Goal: Transaction & Acquisition: Purchase product/service

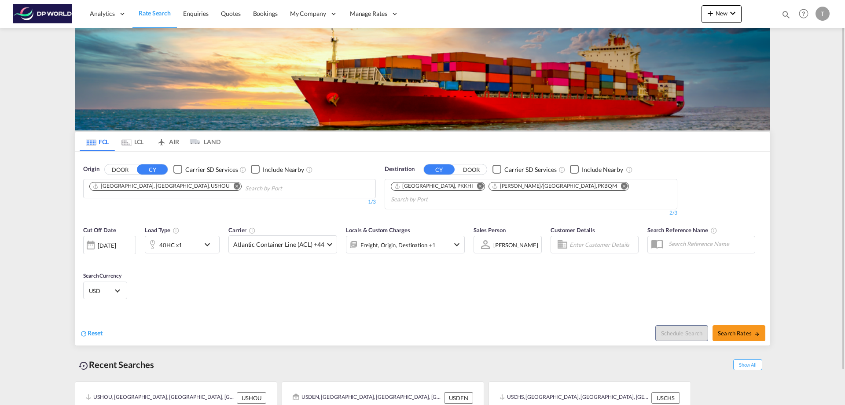
click at [234, 187] on md-icon "Remove" at bounding box center [237, 185] width 7 height 7
click at [112, 193] on body "Analytics Reports Dashboard Rate Search Enquiries Quotes Bookings" at bounding box center [422, 202] width 845 height 405
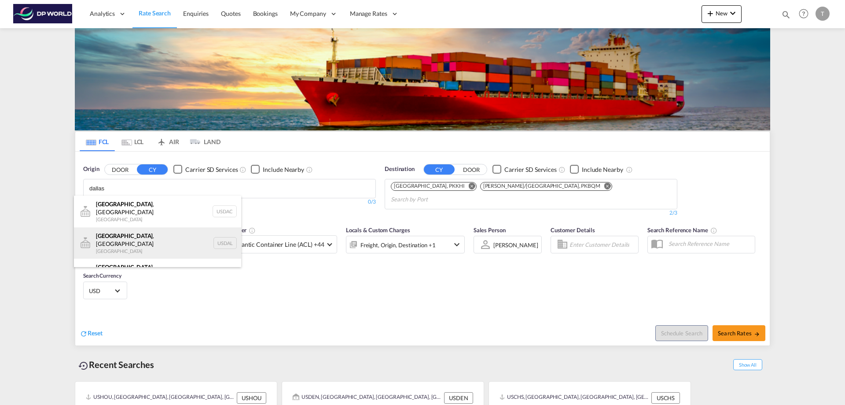
type input "dallas"
click at [113, 232] on div "[GEOGRAPHIC_DATA] , [GEOGRAPHIC_DATA] [GEOGRAPHIC_DATA] USDAL" at bounding box center [157, 243] width 167 height 32
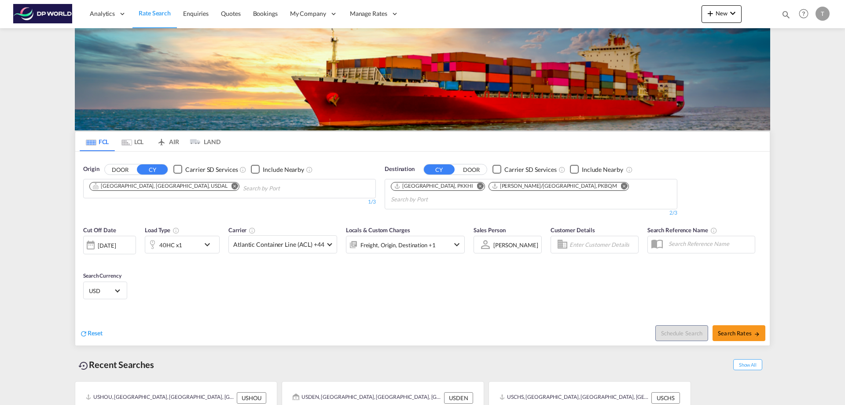
click at [477, 187] on md-icon "Remove" at bounding box center [480, 185] width 7 height 7
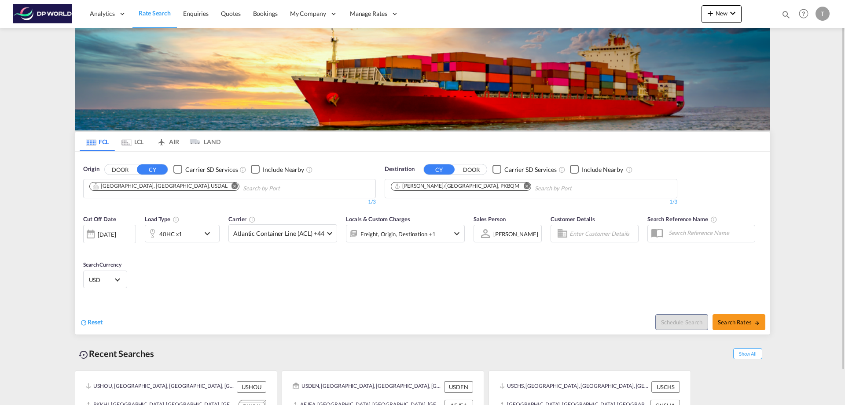
click at [524, 185] on md-icon "Remove" at bounding box center [527, 185] width 7 height 7
click at [414, 190] on body "Analytics Reports Dashboard Rate Search Enquiries Quotes Bookings" at bounding box center [422, 202] width 845 height 405
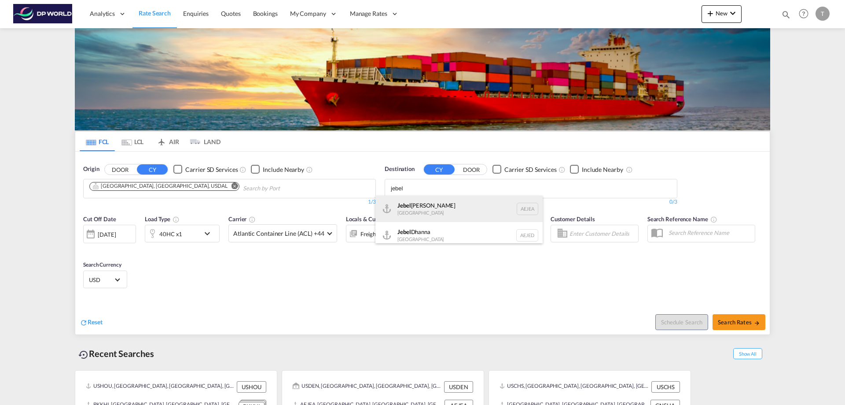
type input "jebel"
click at [413, 203] on div "[GEOGRAPHIC_DATA] [GEOGRAPHIC_DATA]" at bounding box center [459, 209] width 167 height 26
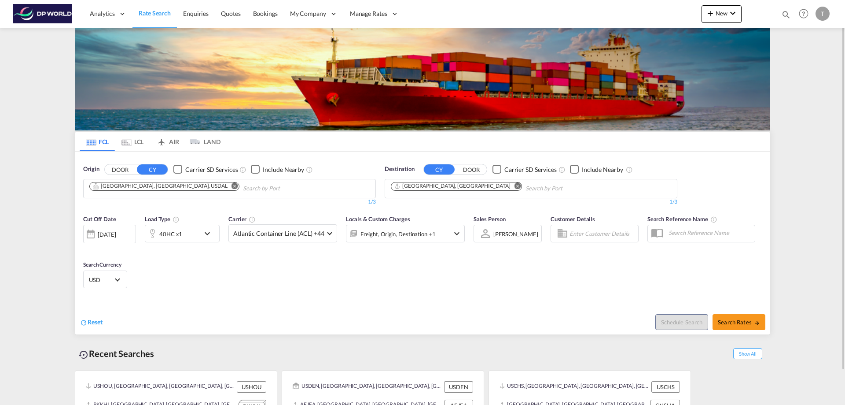
click at [201, 235] on div "40HC x1" at bounding box center [182, 234] width 75 height 18
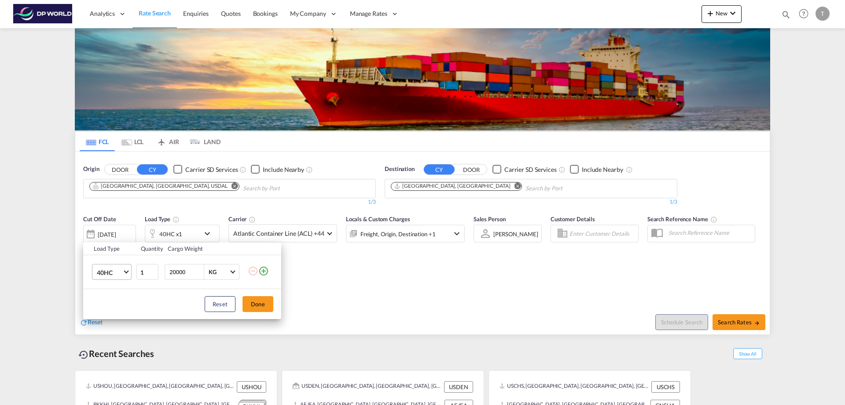
click at [126, 272] on span "Choose: \a40HC" at bounding box center [126, 271] width 5 height 5
click at [107, 227] on div "20GP" at bounding box center [104, 229] width 15 height 9
click at [255, 298] on button "Done" at bounding box center [258, 304] width 31 height 16
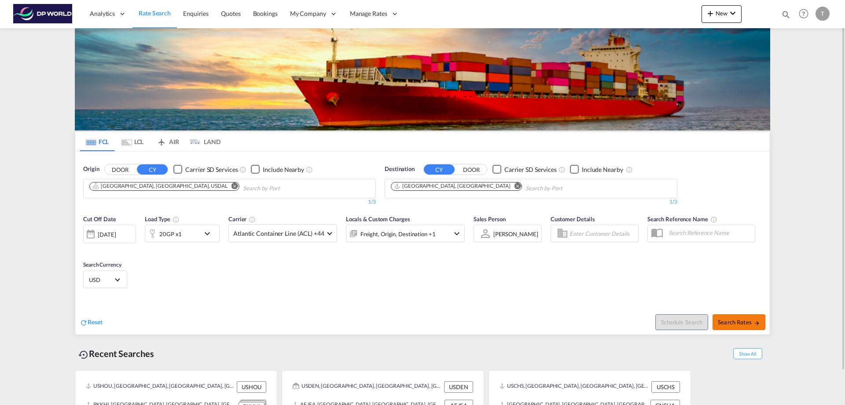
click at [743, 322] on span "Search Rates" at bounding box center [739, 321] width 42 height 7
type input "USDAL to AEJEA / [DATE]"
